Goal: Navigation & Orientation: Go to known website

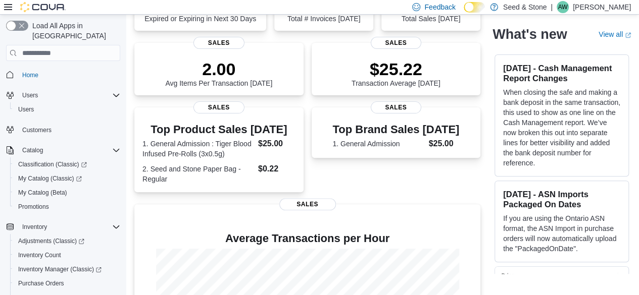
scroll to position [235, 0]
